Goal: Obtain resource: Download file/media

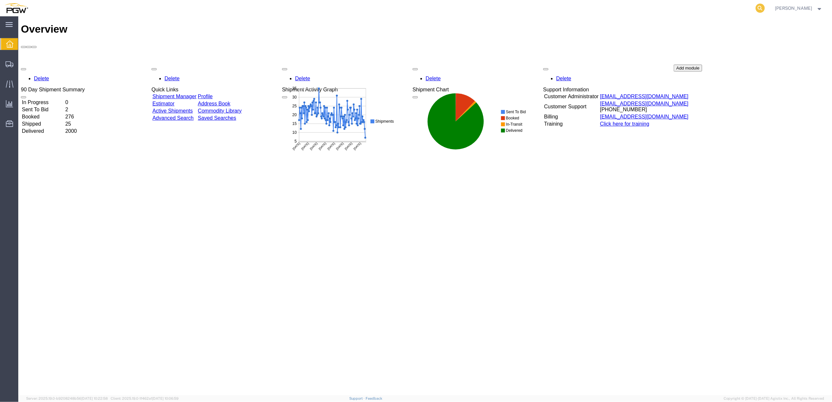
click at [761, 7] on icon at bounding box center [759, 8] width 9 height 9
type input "56880927"
click at [761, 8] on icon at bounding box center [759, 8] width 9 height 9
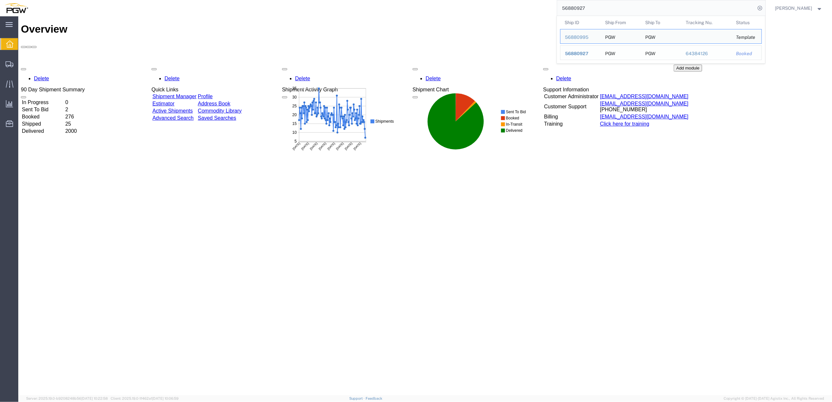
click at [588, 54] on span "56880927" at bounding box center [576, 53] width 23 height 5
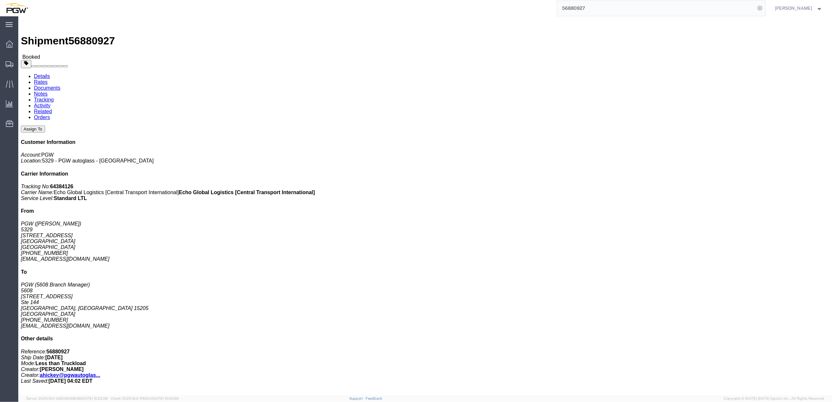
drag, startPoint x: 81, startPoint y: 26, endPoint x: 106, endPoint y: 105, distance: 83.6
click link "Documents"
